Goal: Transaction & Acquisition: Purchase product/service

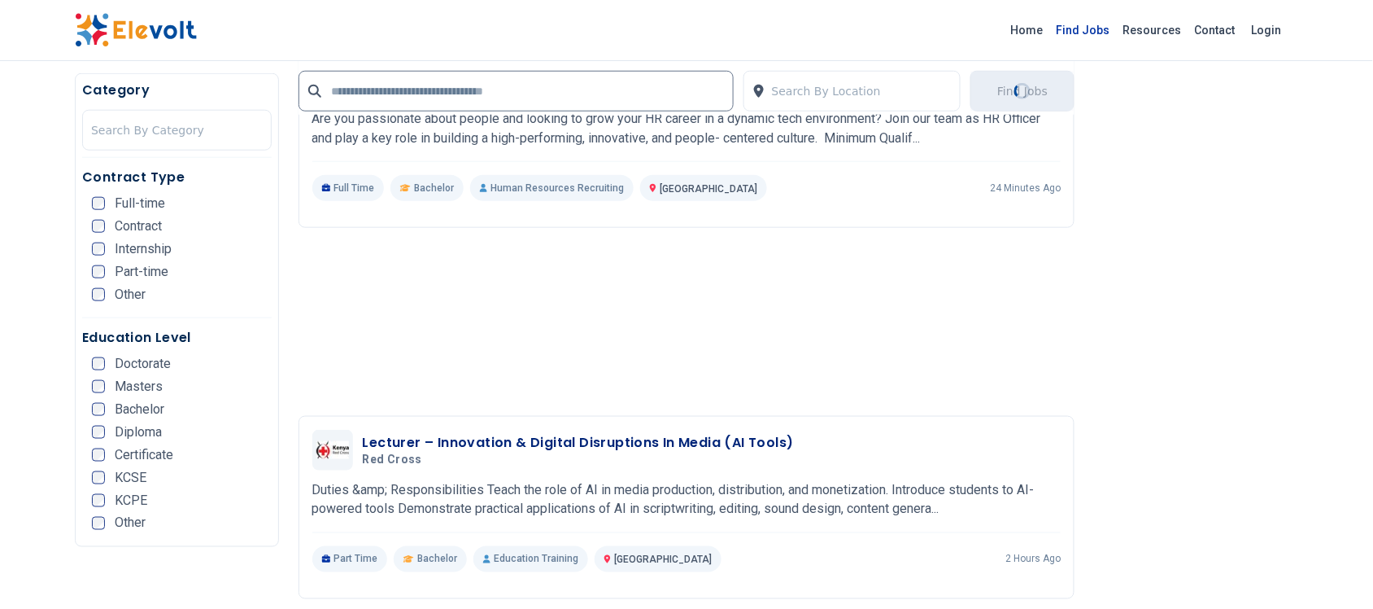
click at [1086, 22] on link "Find Jobs" at bounding box center [1083, 30] width 67 height 26
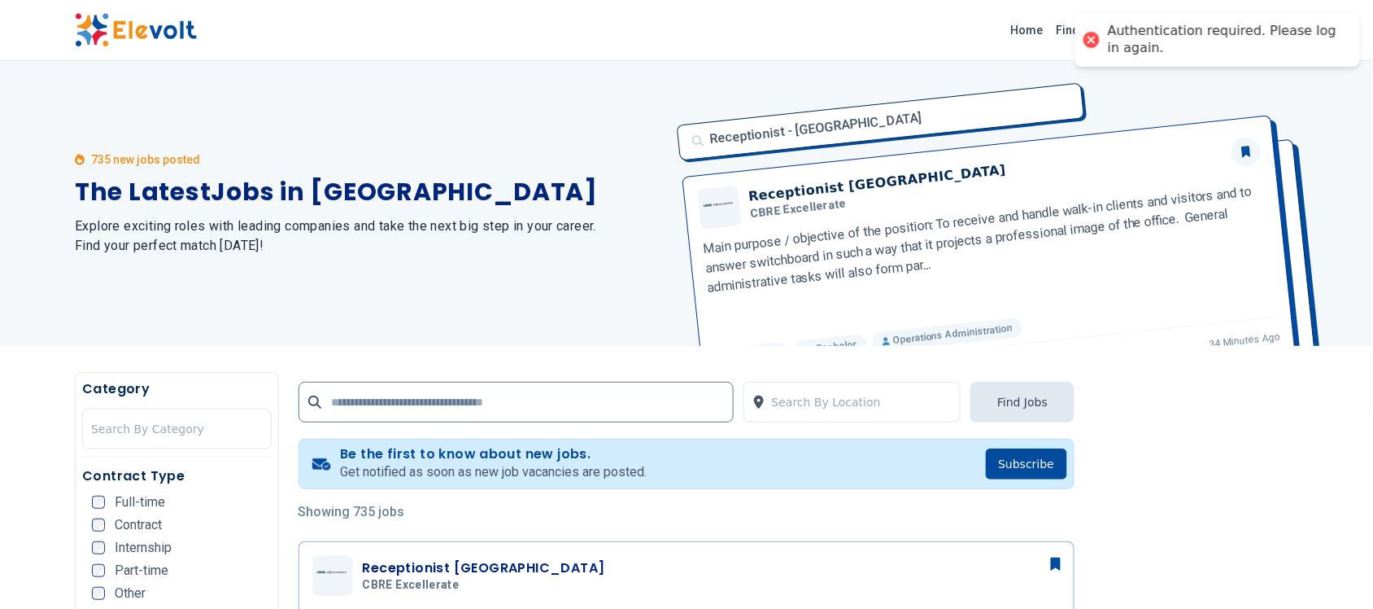
scroll to position [407, 0]
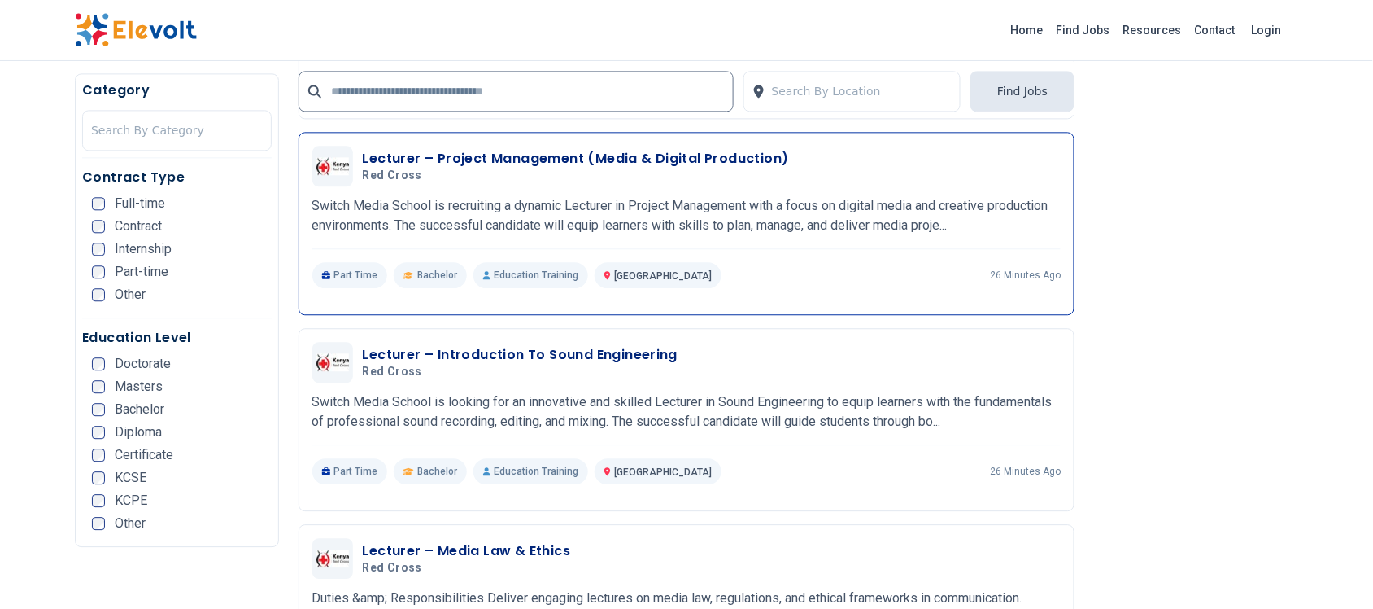
scroll to position [3051, 0]
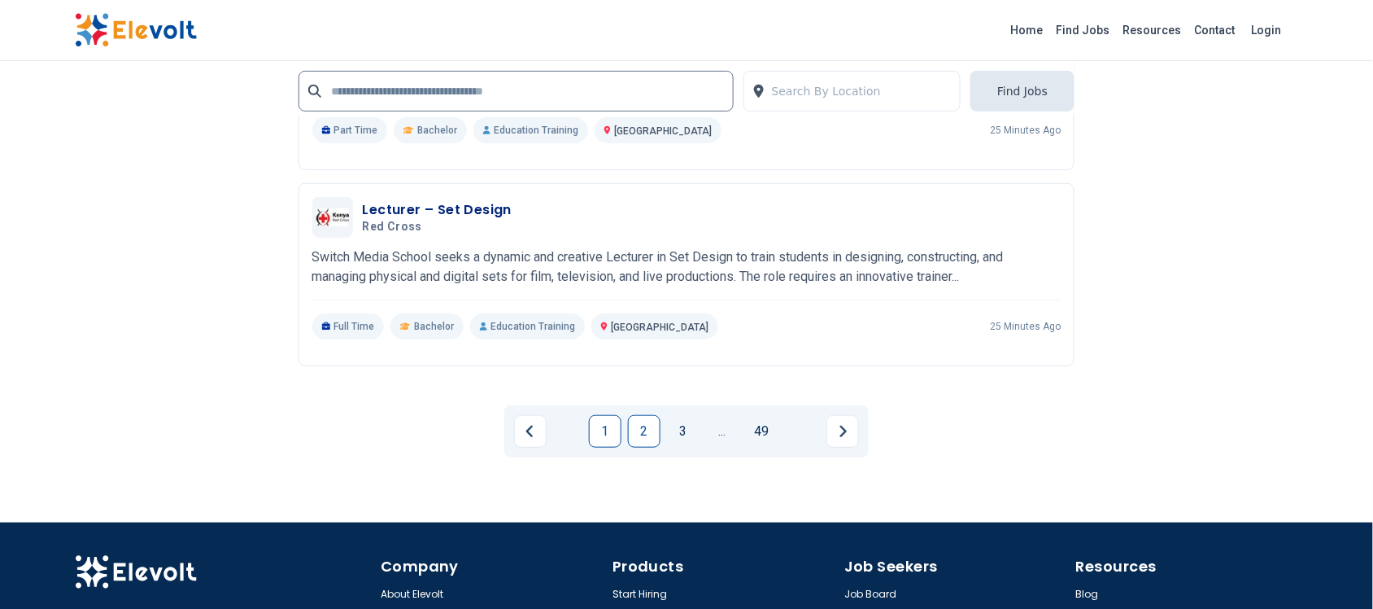
click at [635, 425] on link "2" at bounding box center [644, 431] width 33 height 33
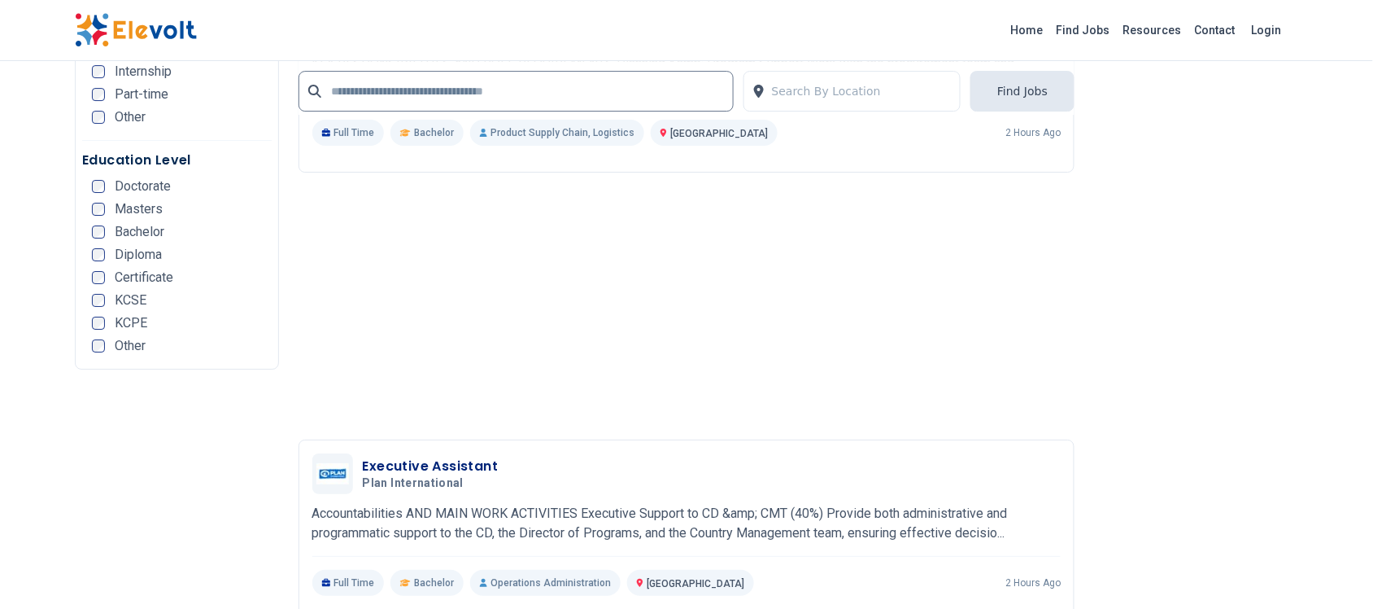
scroll to position [3560, 0]
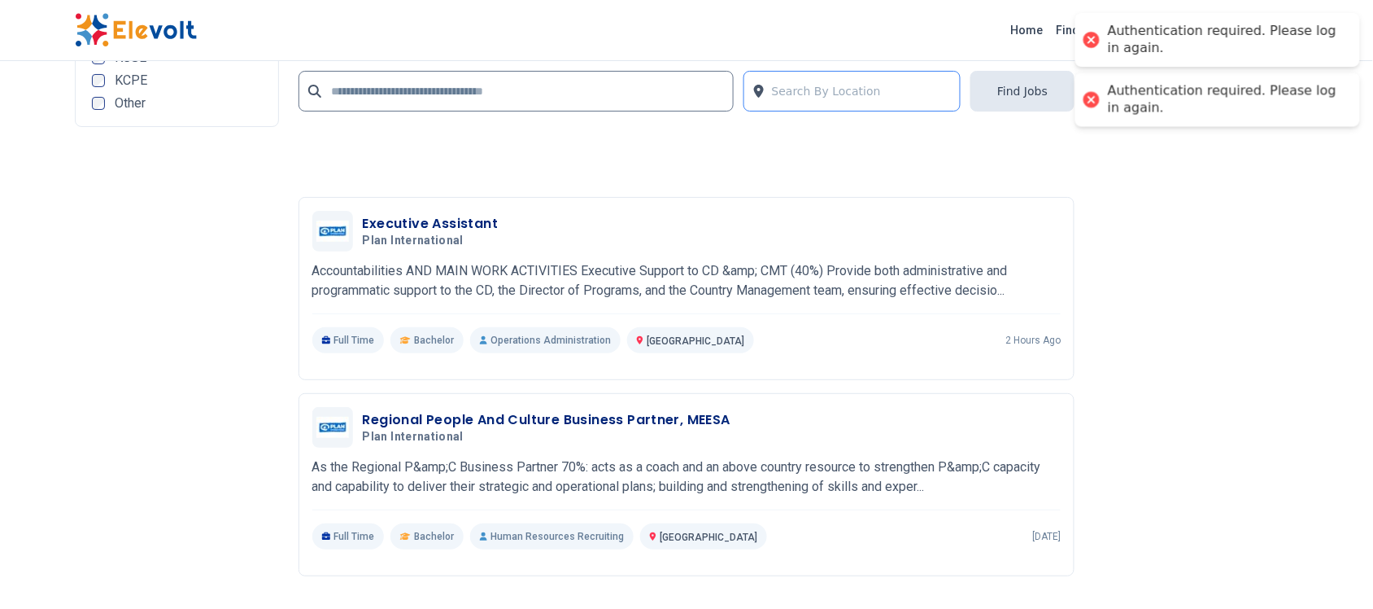
scroll to position [2848, 0]
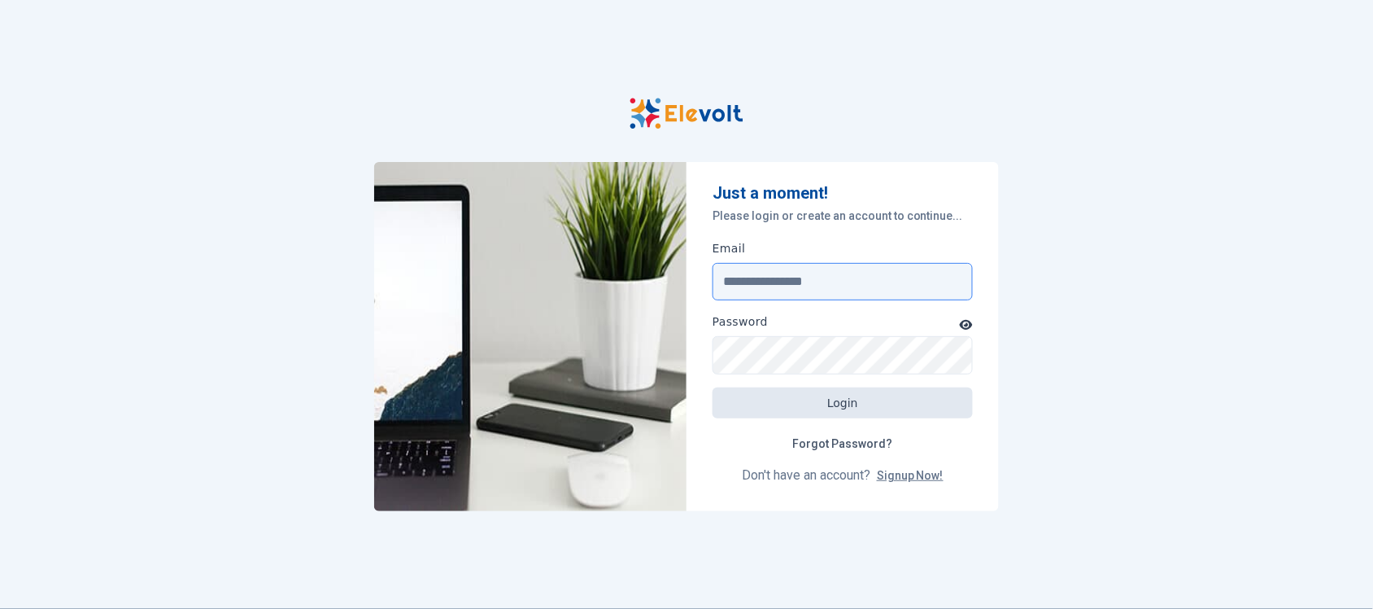
click at [808, 282] on input "Email" at bounding box center [843, 281] width 260 height 37
click at [822, 282] on input "Email" at bounding box center [843, 281] width 260 height 37
type input "**********"
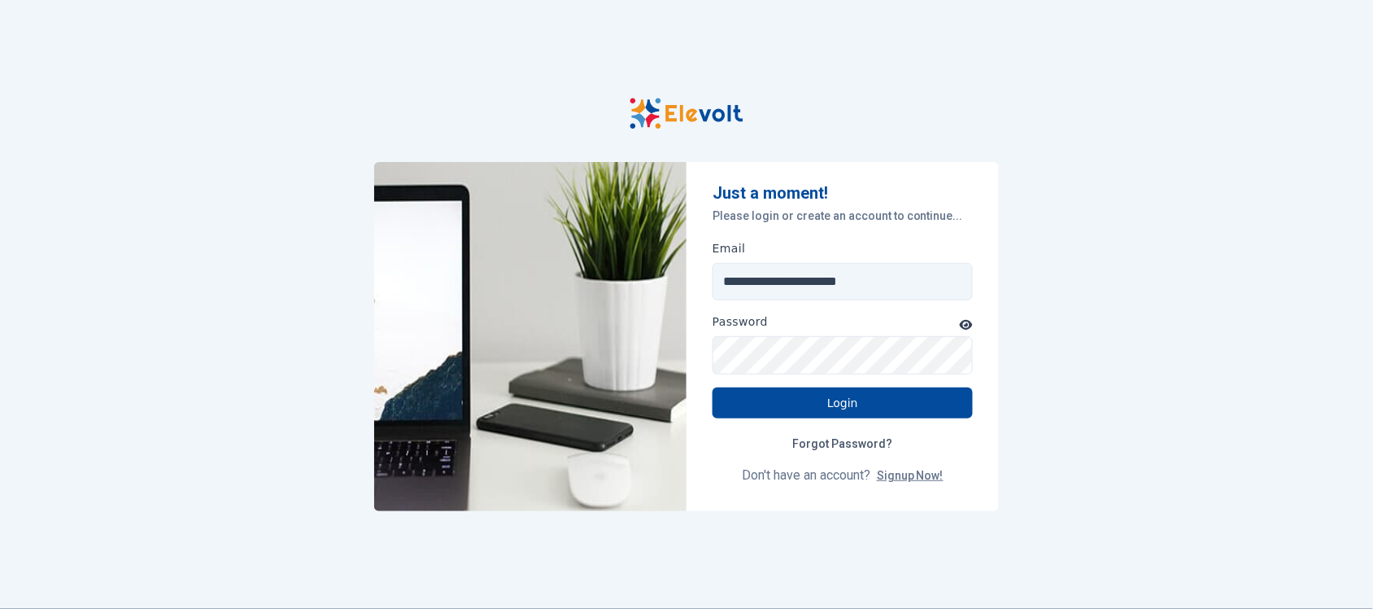
click at [973, 320] on icon "button" at bounding box center [966, 324] width 13 height 11
click at [971, 321] on icon "button" at bounding box center [966, 324] width 15 height 11
click at [875, 400] on button "Login" at bounding box center [843, 402] width 260 height 31
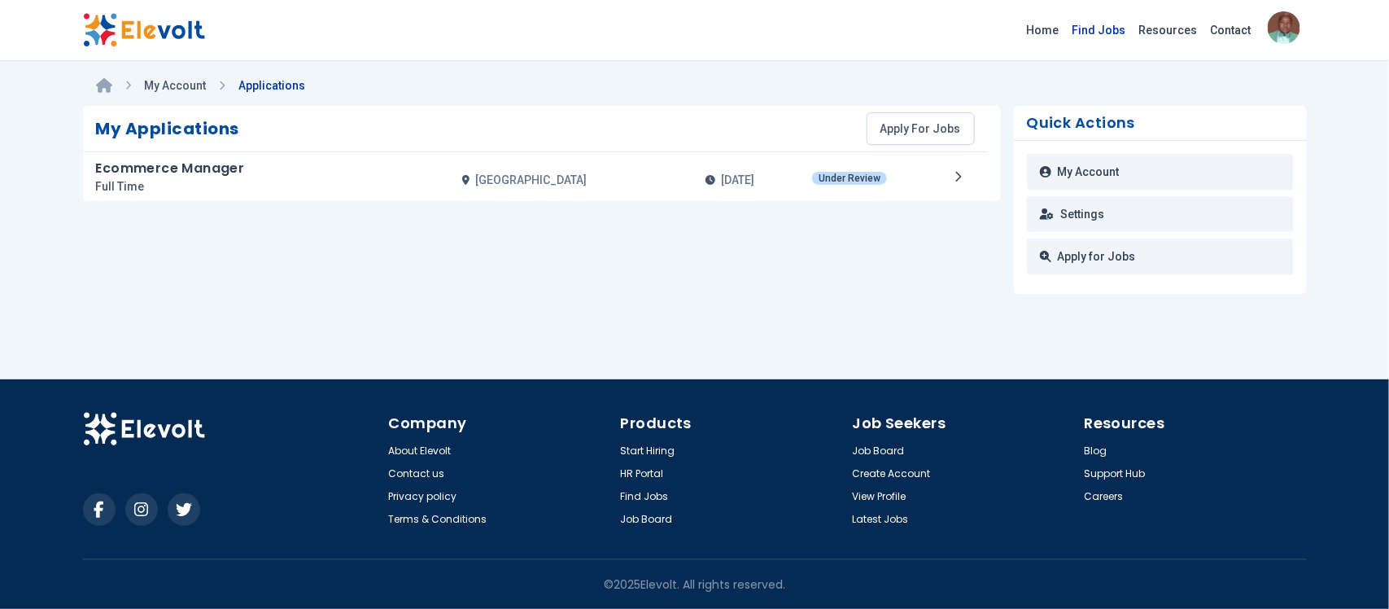
click at [1109, 24] on link "Find Jobs" at bounding box center [1099, 30] width 67 height 26
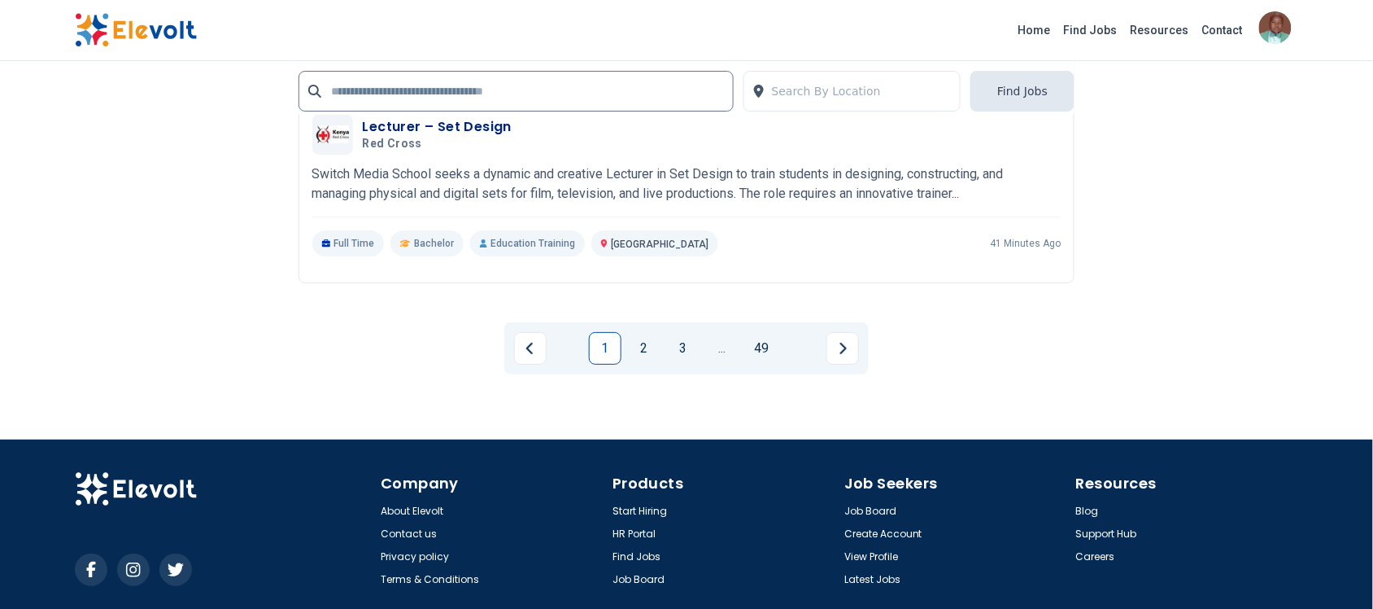
scroll to position [3661, 0]
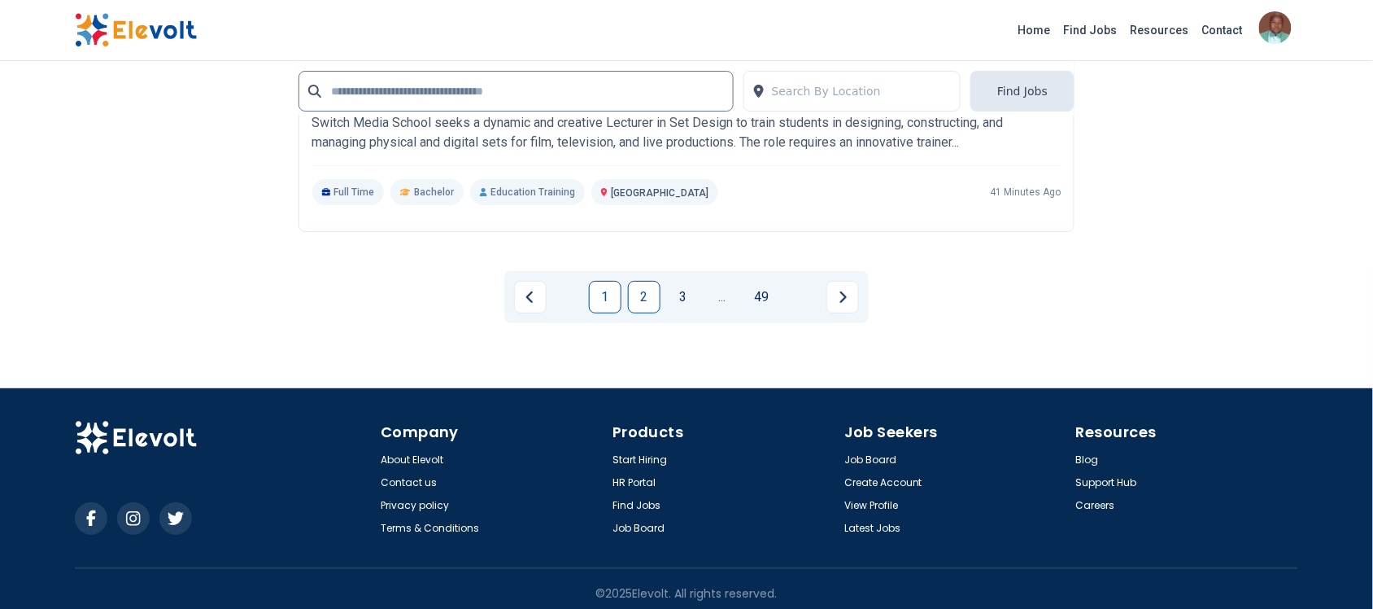
click at [641, 295] on link "2" at bounding box center [644, 297] width 33 height 33
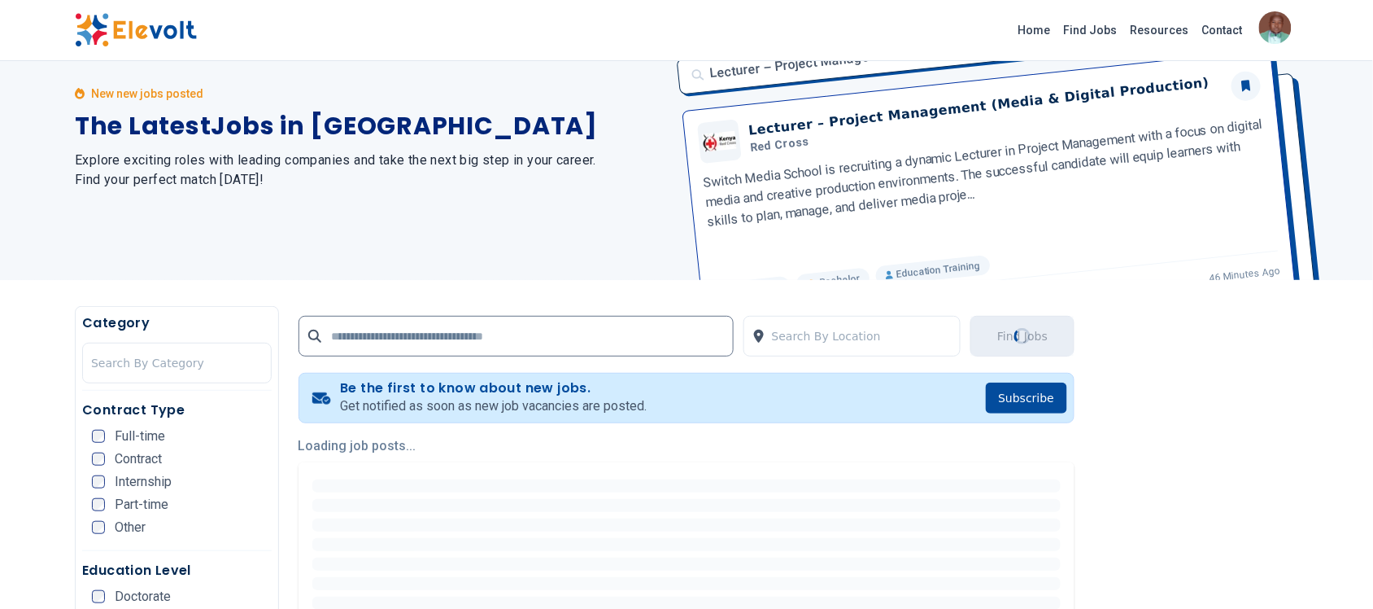
scroll to position [203, 0]
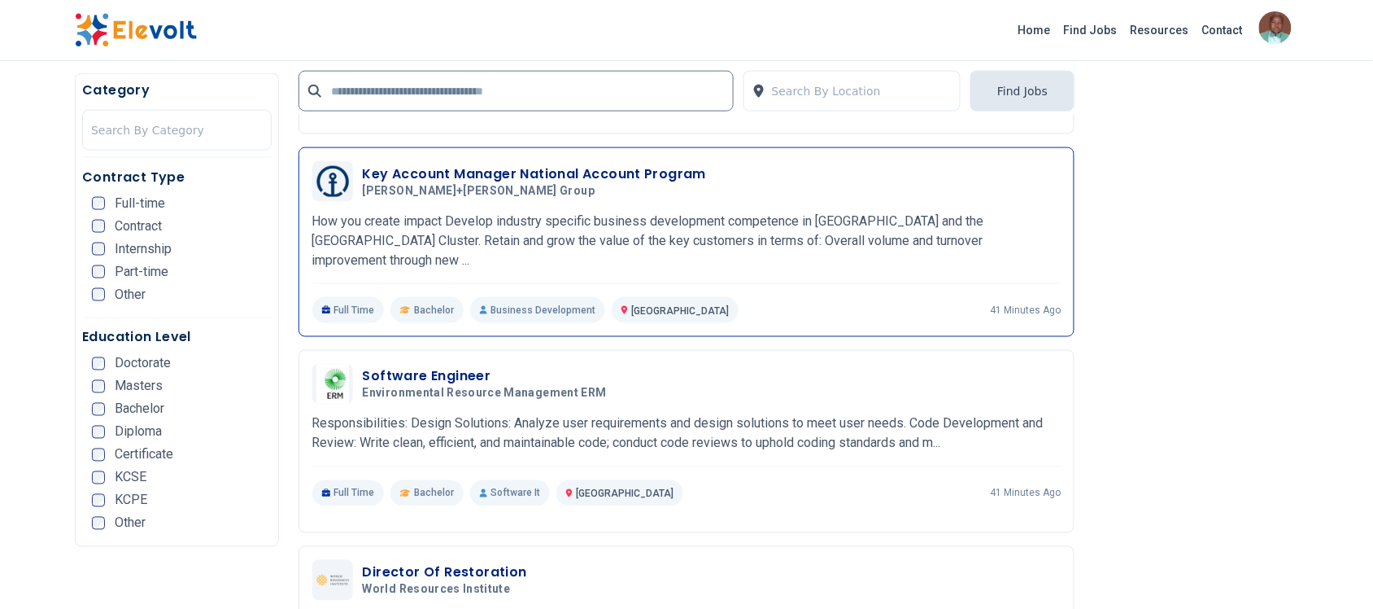
scroll to position [712, 0]
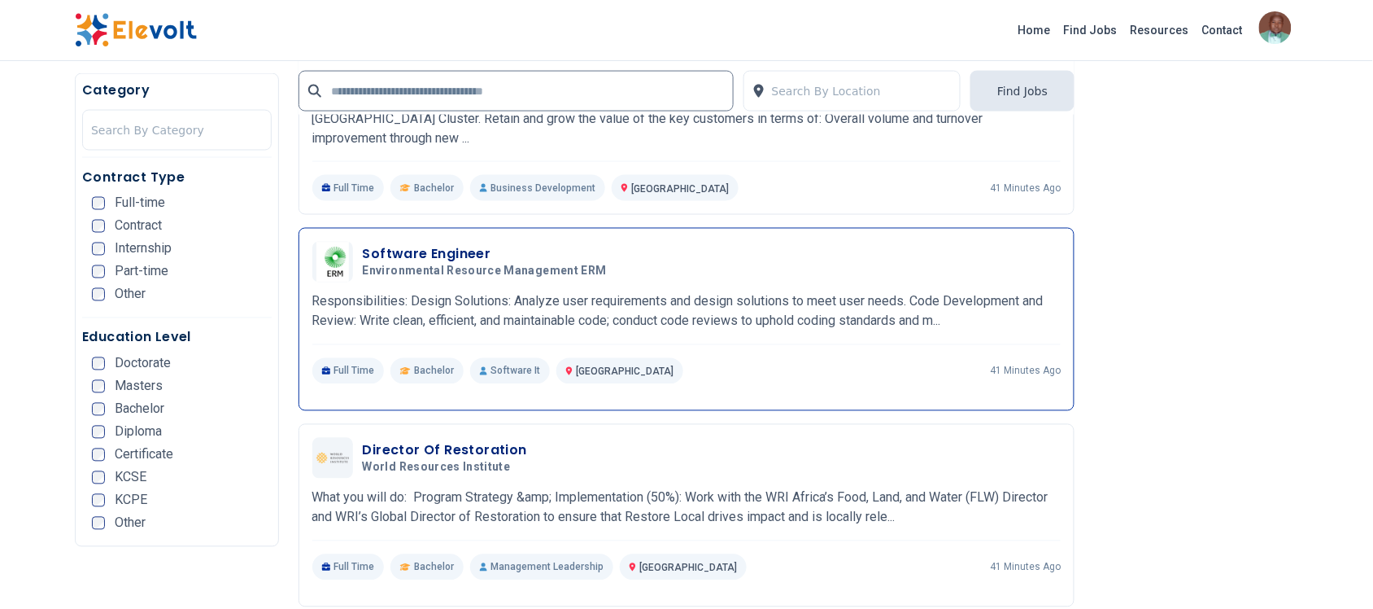
click at [441, 249] on h3 "Software Engineer" at bounding box center [488, 255] width 251 height 20
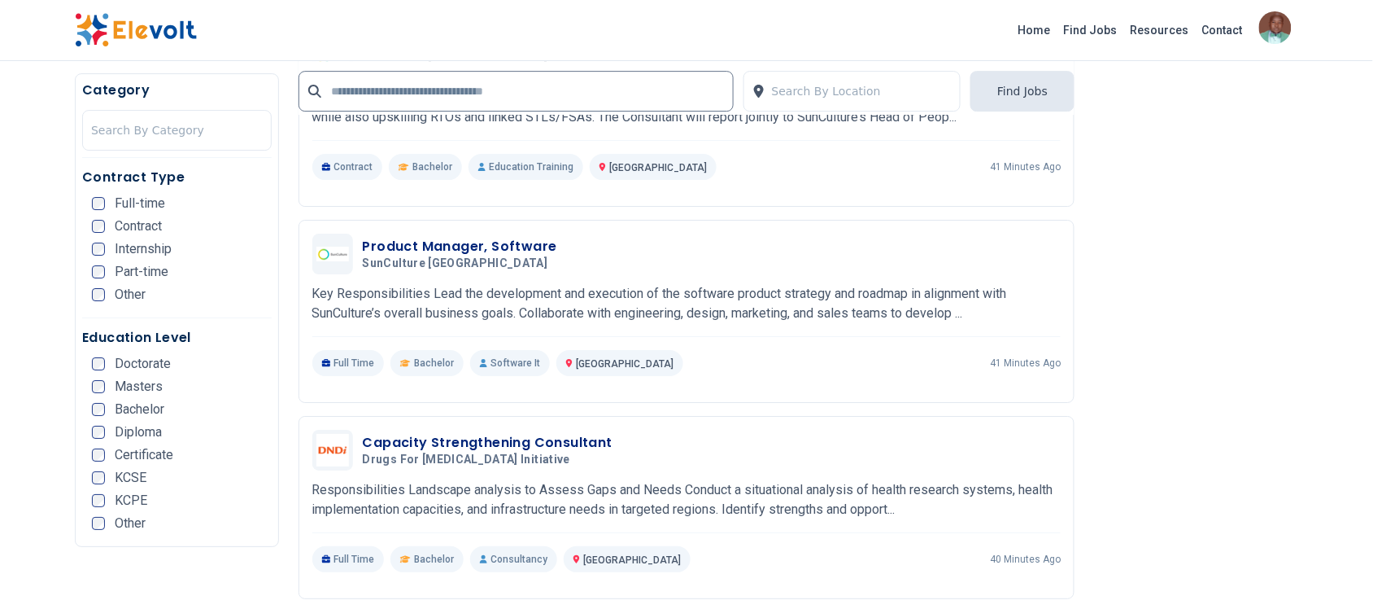
scroll to position [1526, 0]
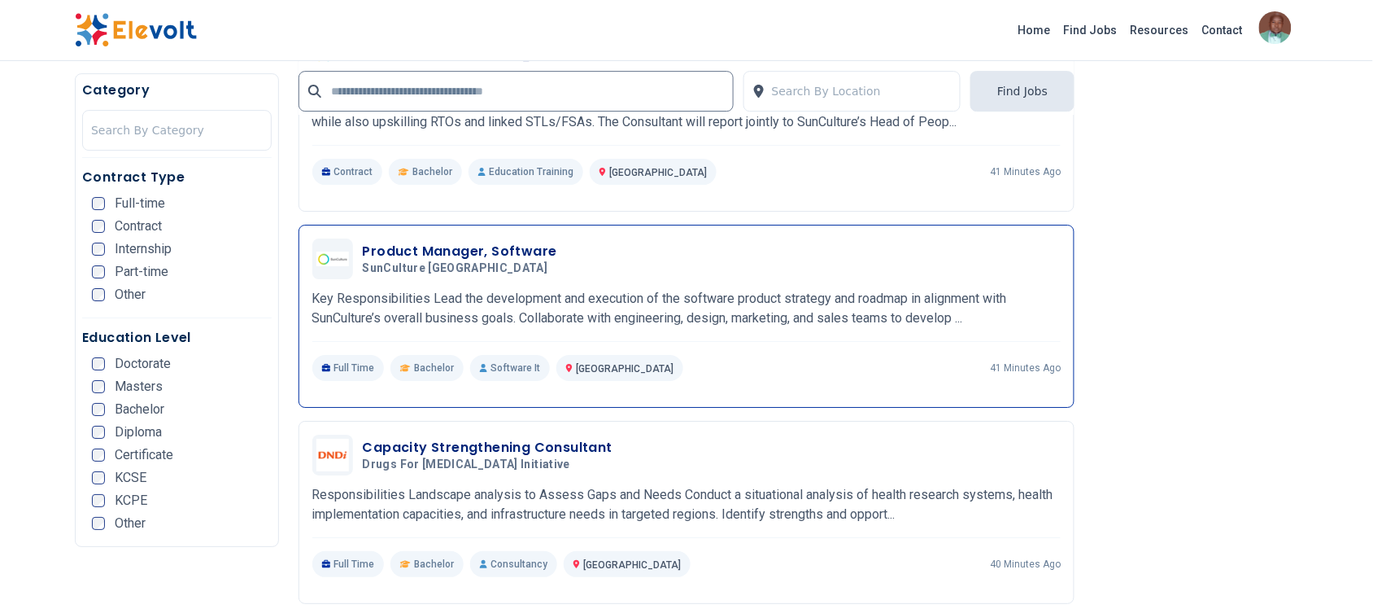
click at [458, 242] on h3 "Product Manager, Software" at bounding box center [460, 252] width 194 height 20
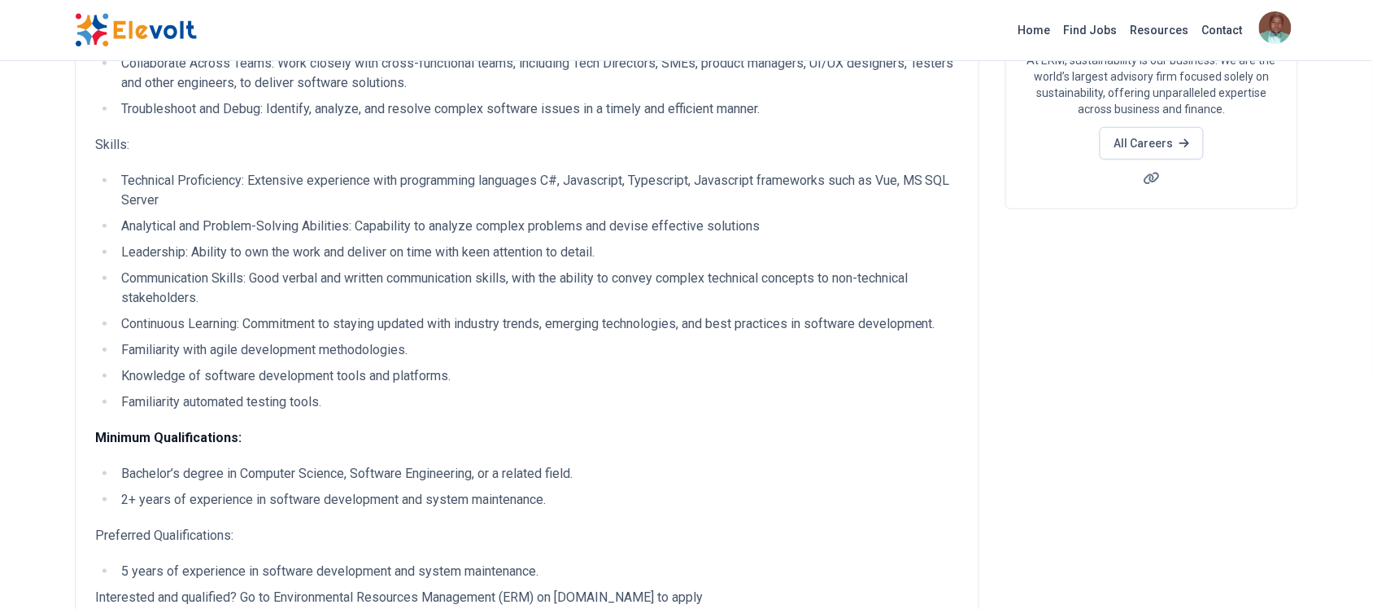
scroll to position [203, 0]
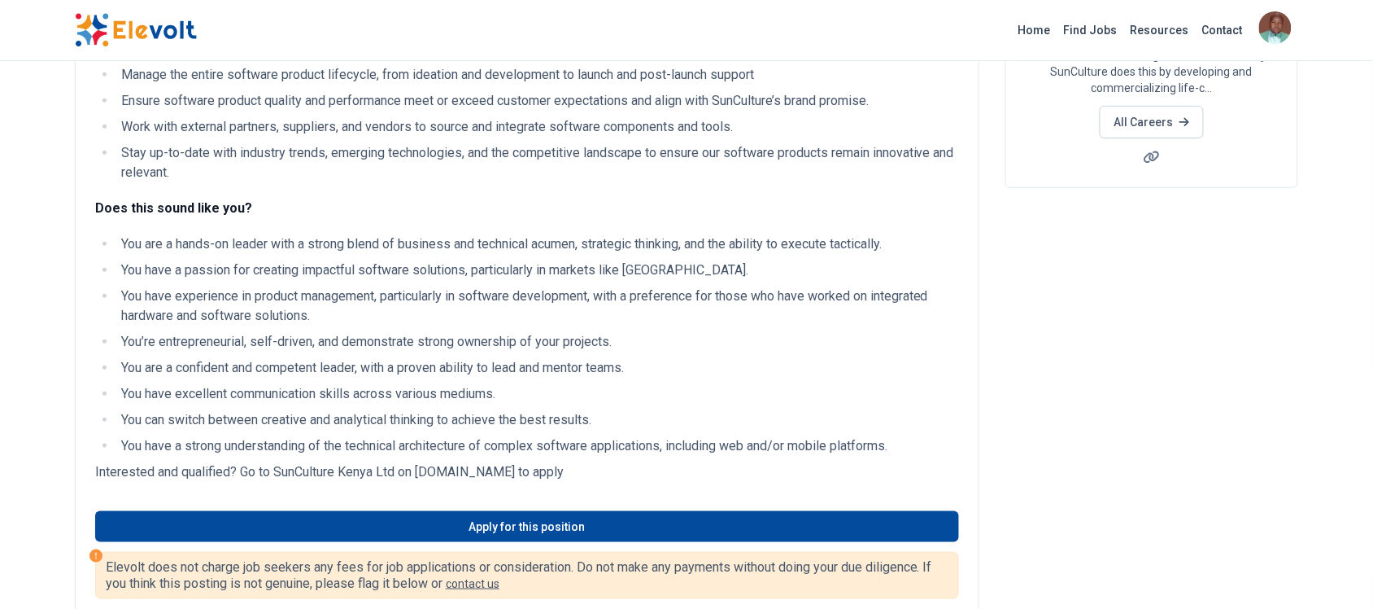
scroll to position [509, 0]
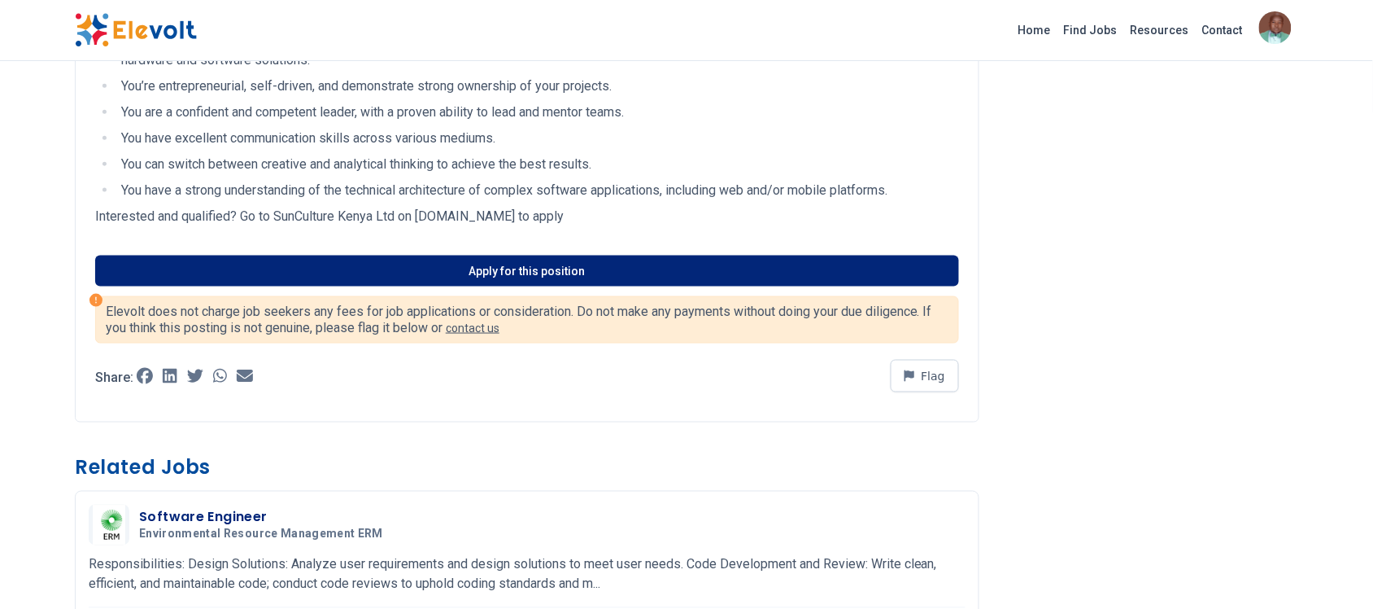
click at [506, 277] on link "Apply for this position" at bounding box center [527, 270] width 864 height 31
